Goal: Task Accomplishment & Management: Manage account settings

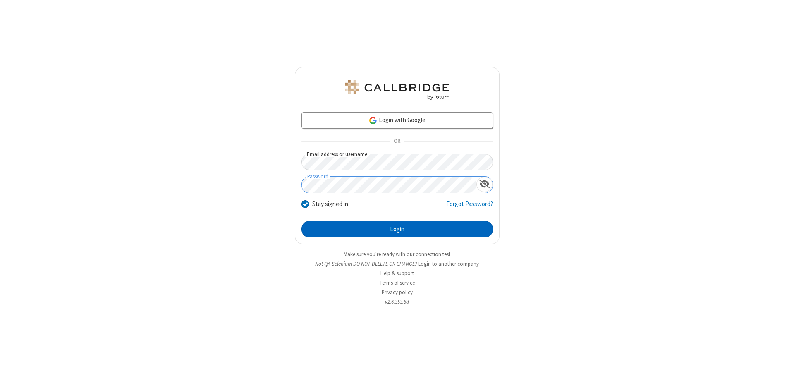
click at [397, 229] on button "Login" at bounding box center [396, 229] width 191 height 17
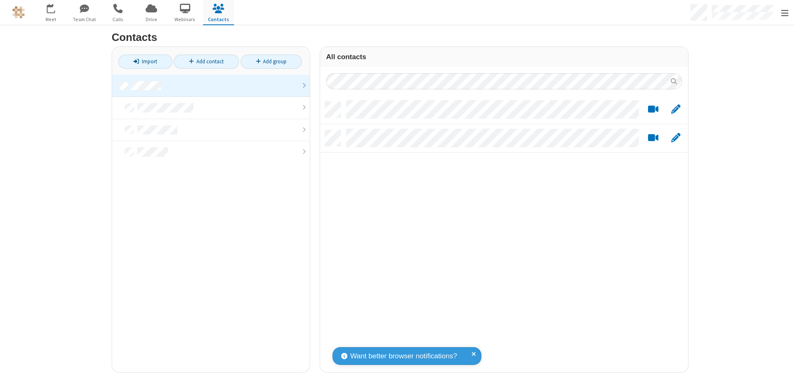
scroll to position [271, 362]
